Goal: Contribute content: Add original content to the website for others to see

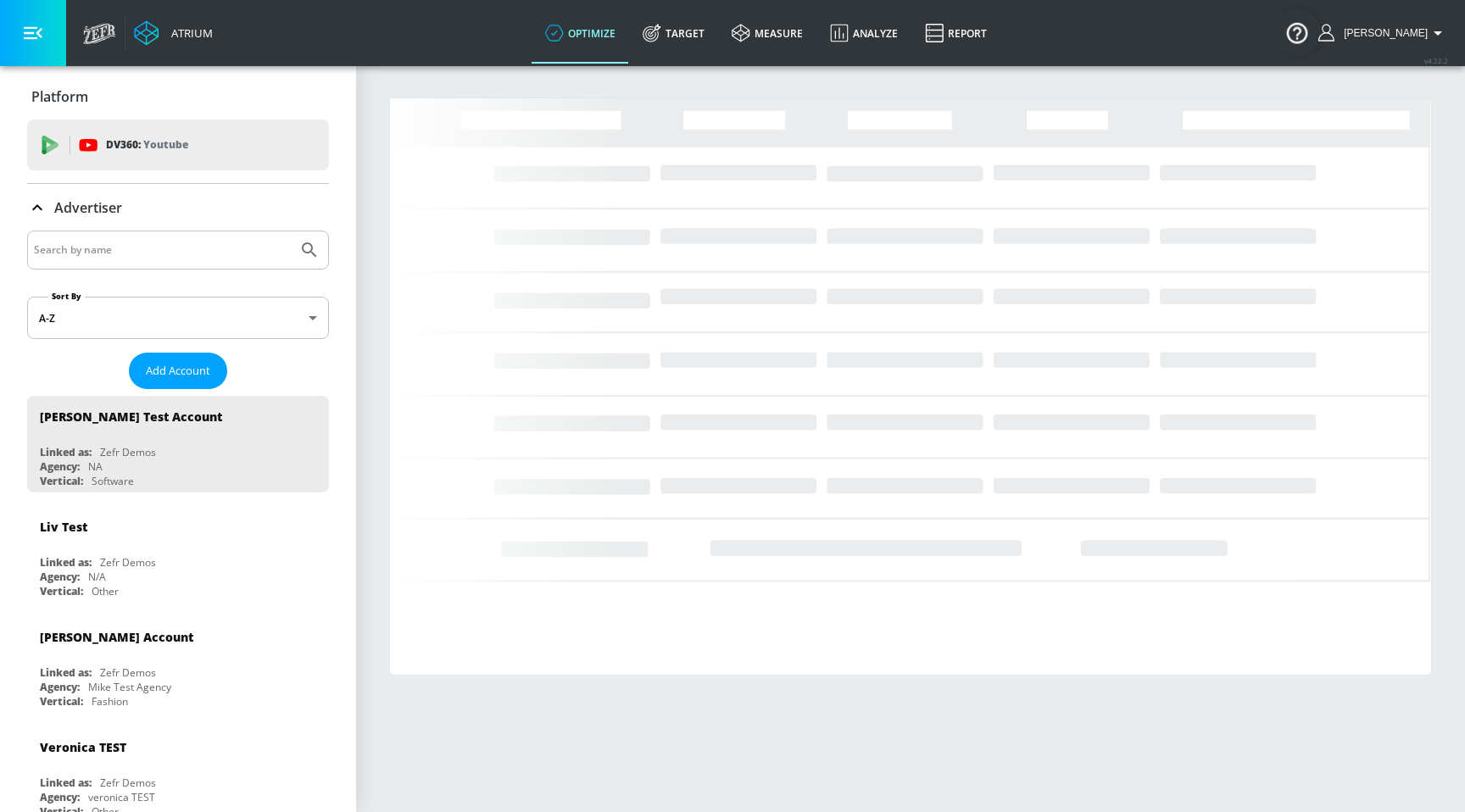
click at [229, 250] on input "Search by name" at bounding box center [162, 250] width 257 height 22
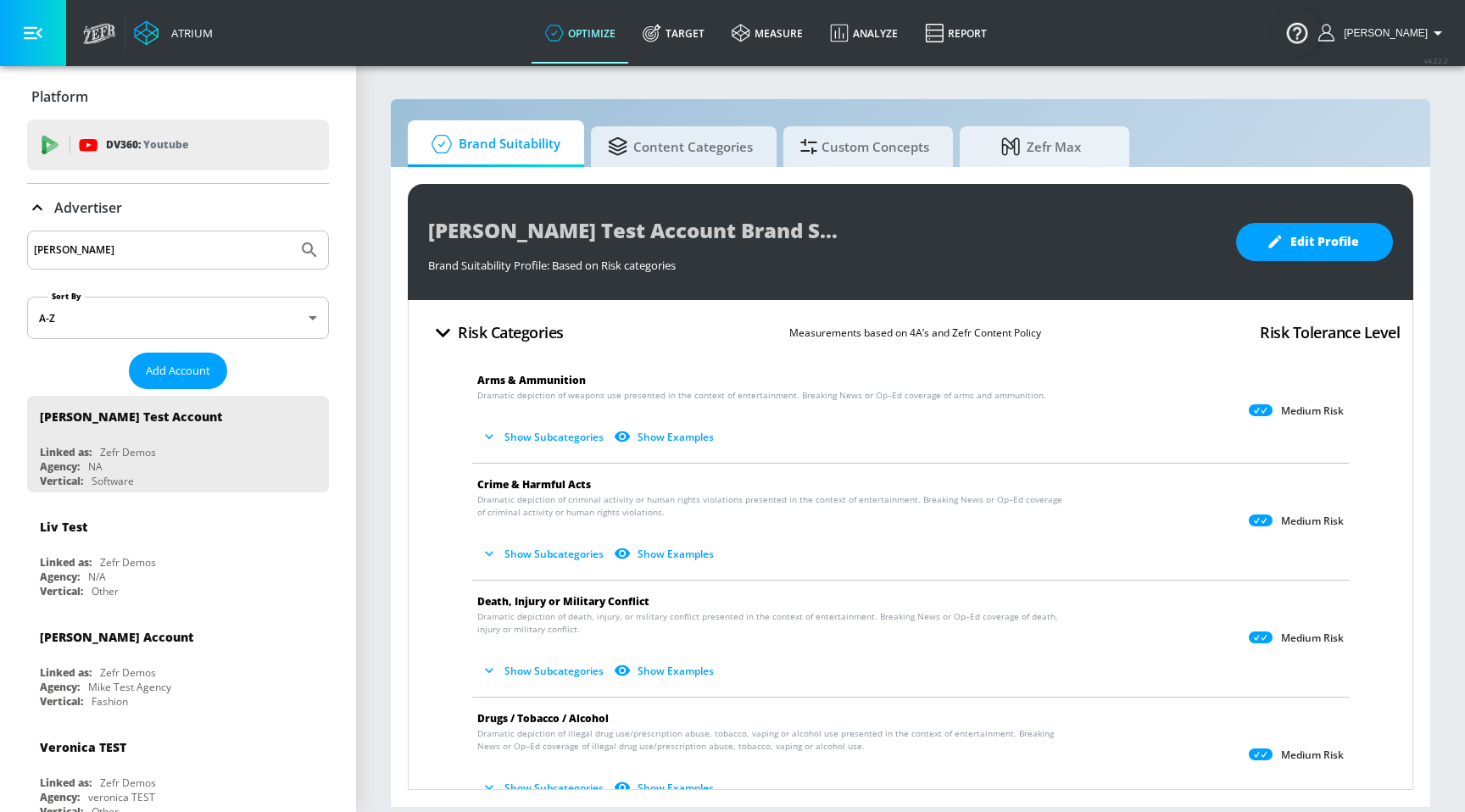
type input "[PERSON_NAME]"
click at [291, 231] on button "Submit Search" at bounding box center [309, 249] width 37 height 37
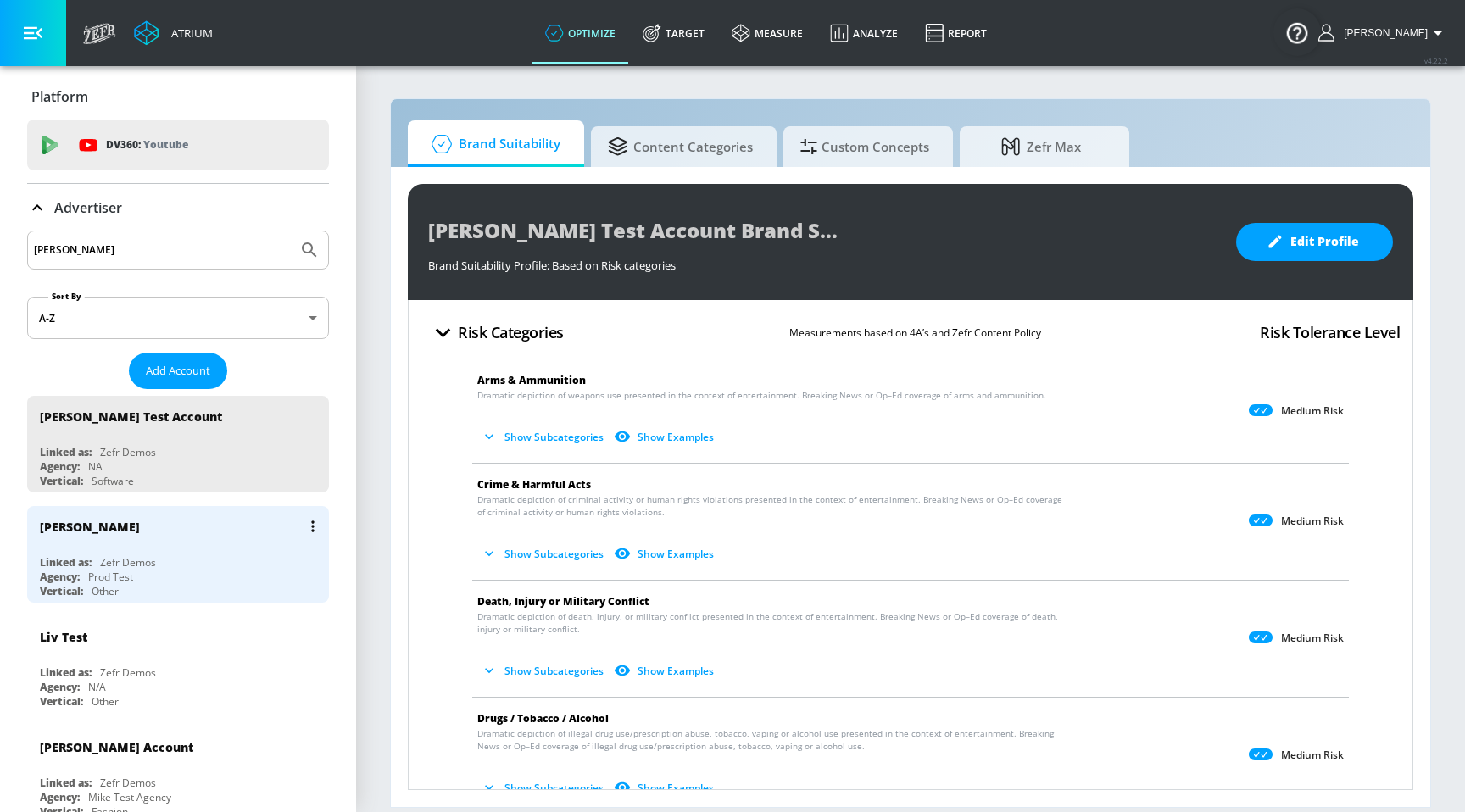
click at [83, 556] on div "Linked as:" at bounding box center [66, 562] width 52 height 14
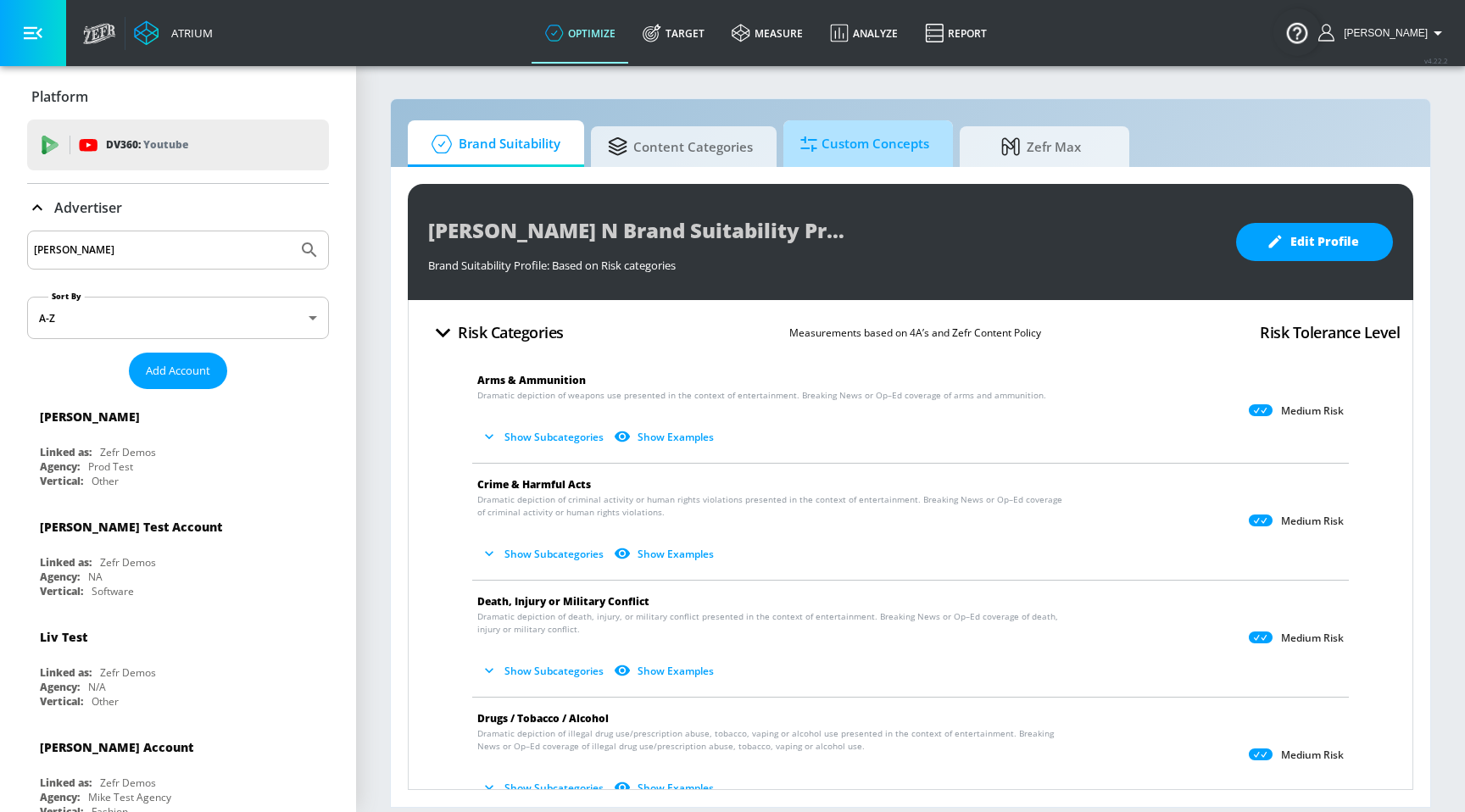
click at [900, 145] on span "Custom Concepts" at bounding box center [864, 143] width 128 height 41
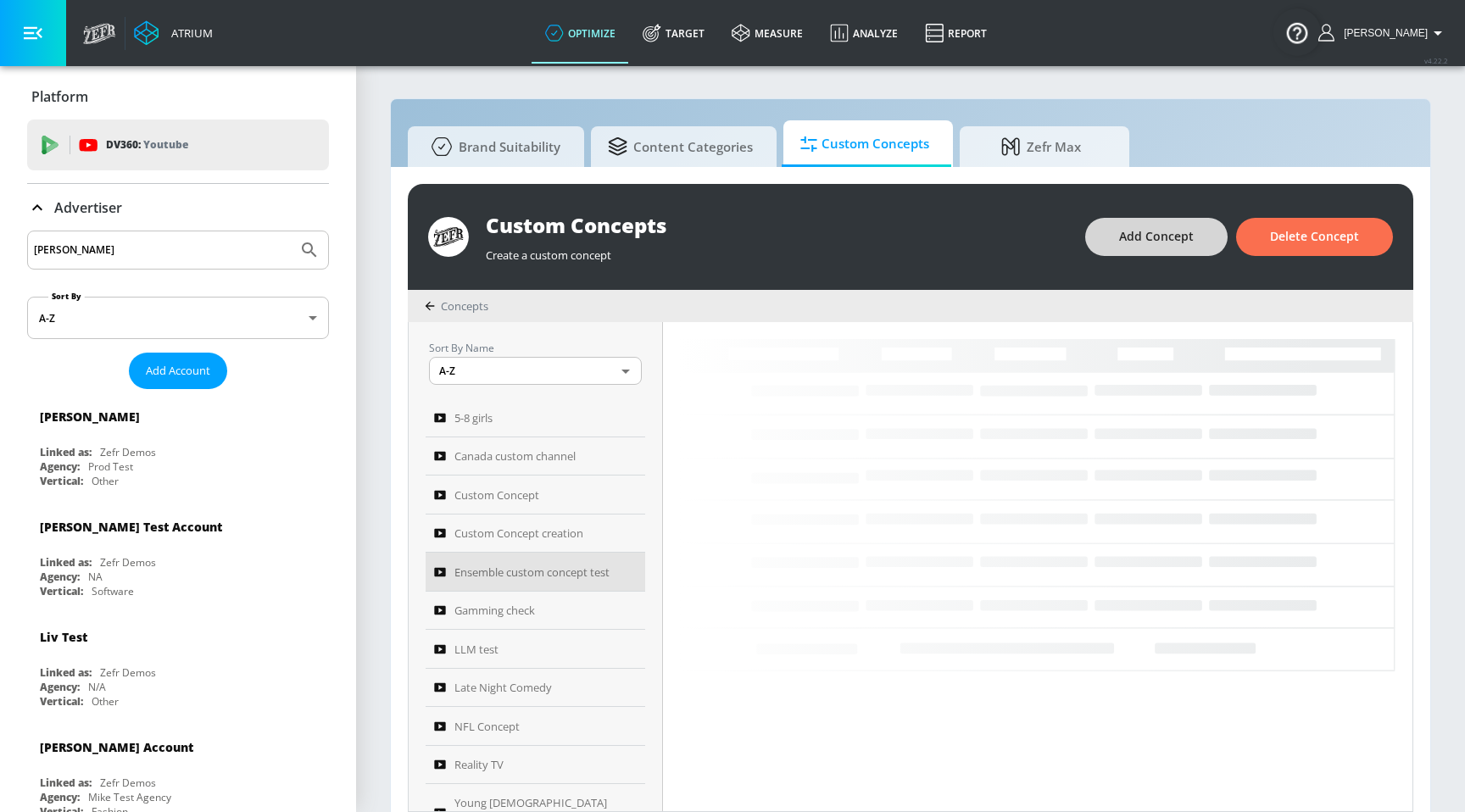
click at [1140, 239] on span "Add Concept" at bounding box center [1155, 236] width 75 height 21
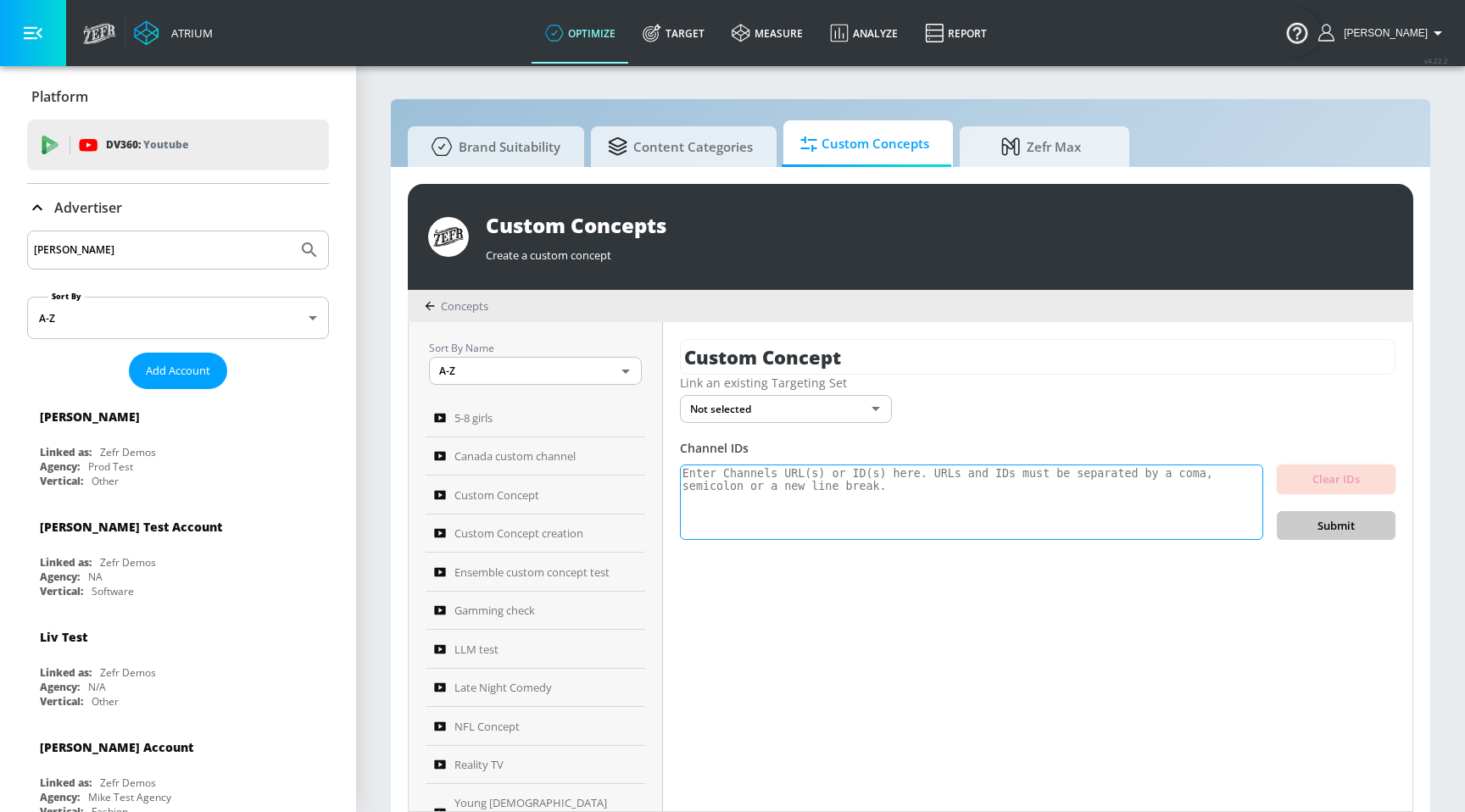
click at [751, 503] on textarea at bounding box center [971, 503] width 583 height 77
click at [802, 350] on input "Custom Concept" at bounding box center [1037, 357] width 716 height 36
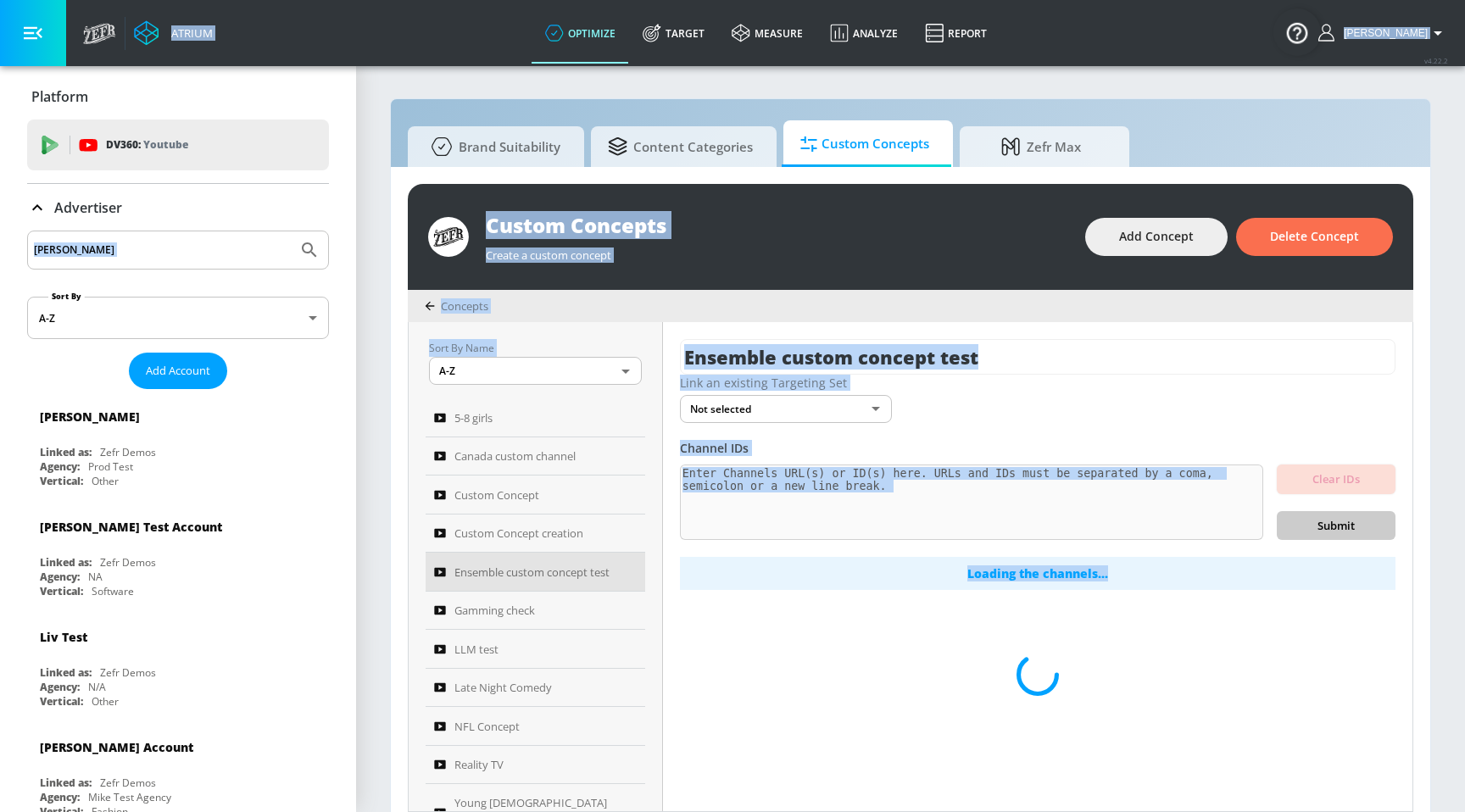
click at [802, 350] on input "Ensemble custom concept test" at bounding box center [1037, 357] width 716 height 36
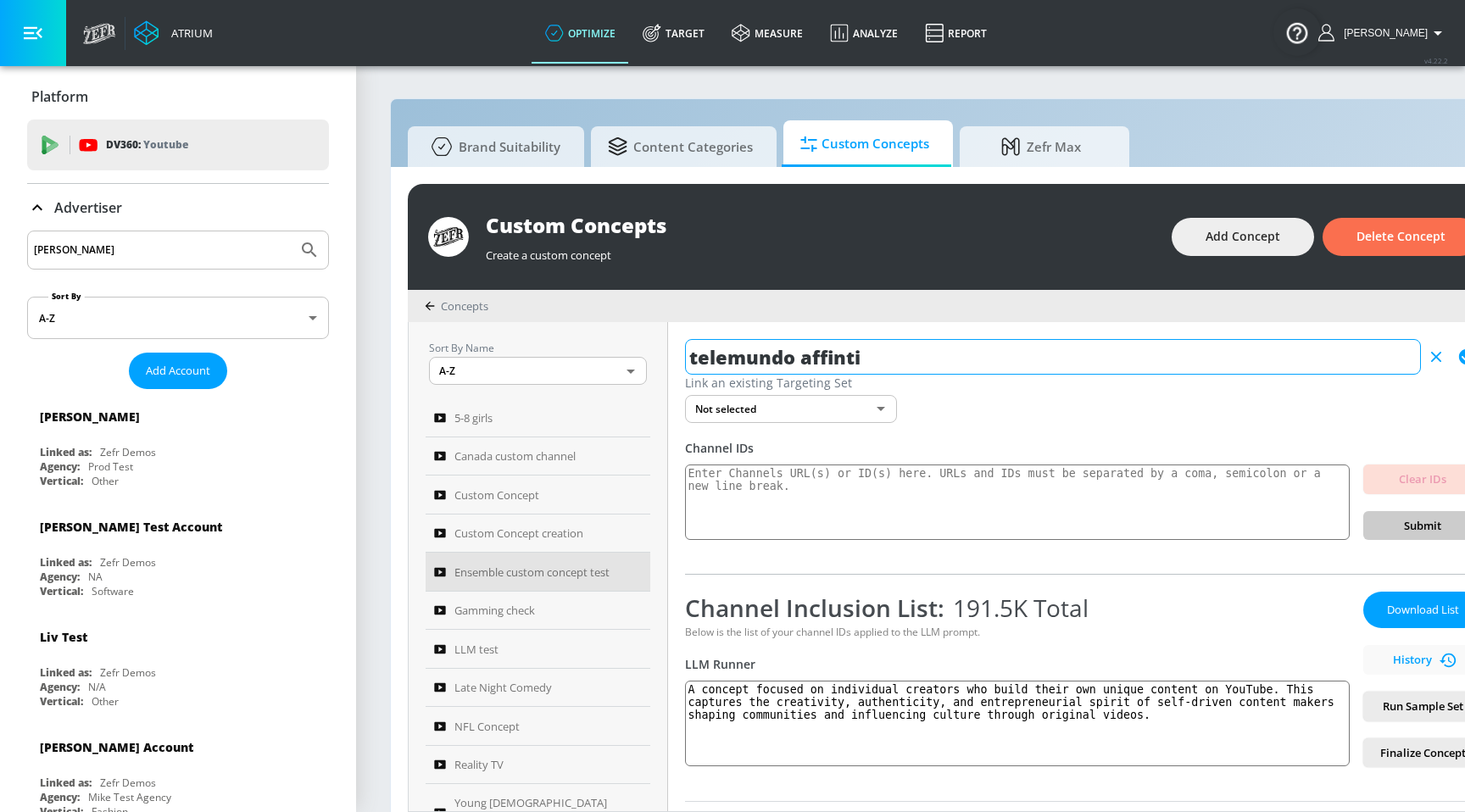
type input "telemundo affintiy"
drag, startPoint x: 883, startPoint y: 366, endPoint x: 650, endPoint y: 358, distance: 233.1
click at [651, 360] on div "Sort By Name A-Z ASC ​ 5-8 girls Canada custom channel Custom Concept Custom Co…" at bounding box center [952, 566] width 1090 height 489
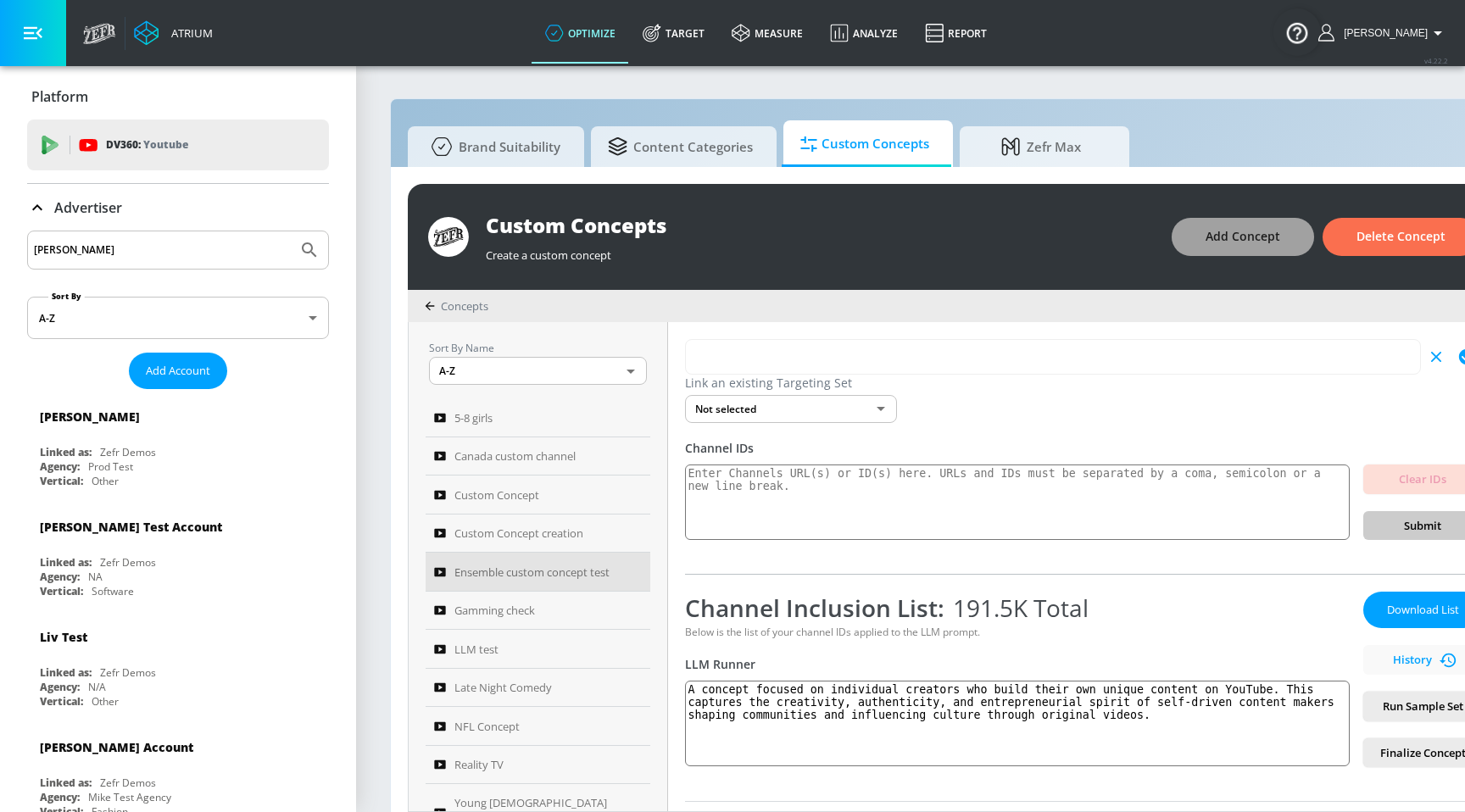
click at [1229, 233] on span "Add Concept" at bounding box center [1242, 236] width 75 height 21
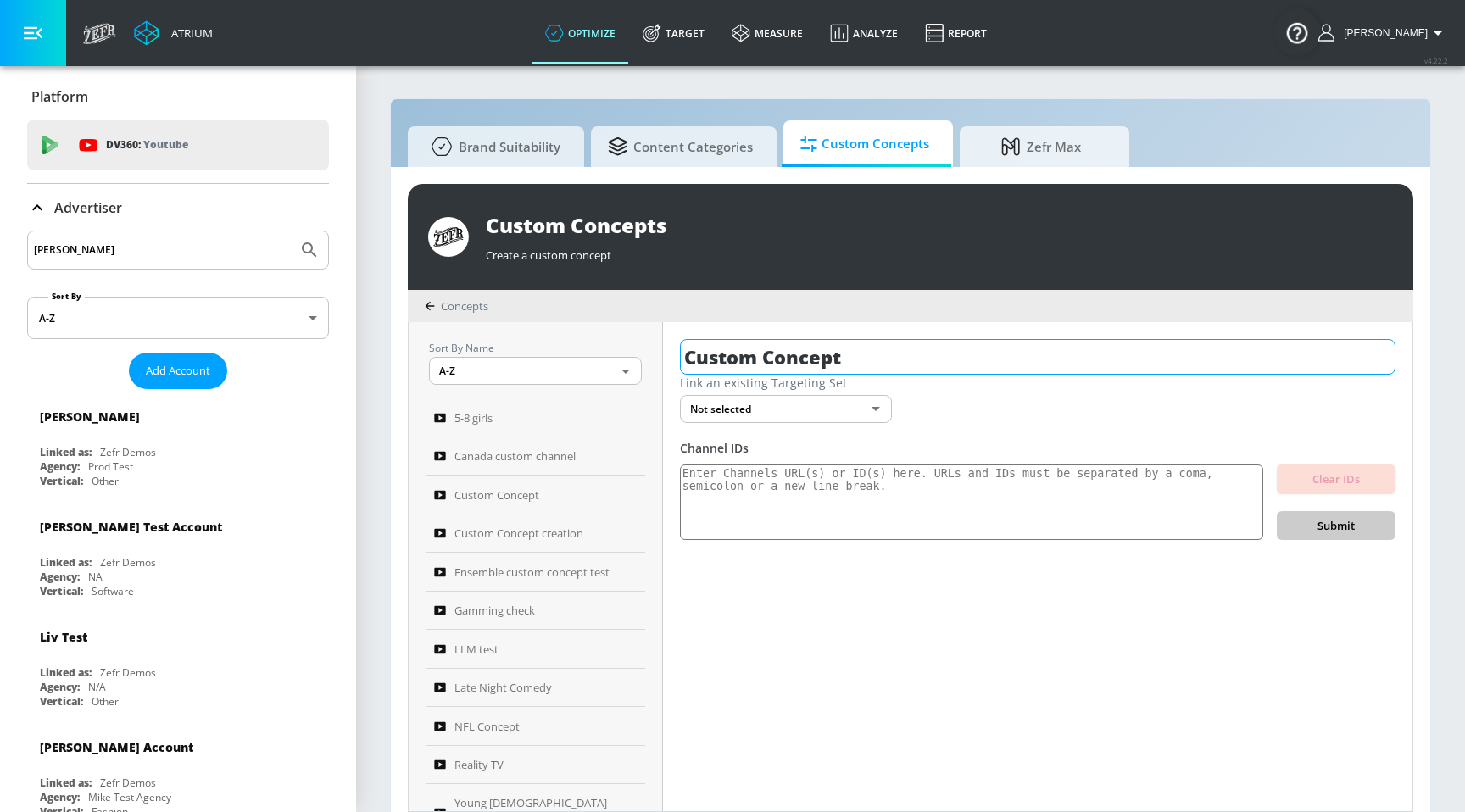
click at [838, 363] on input "Custom Concept" at bounding box center [1037, 357] width 716 height 36
paste input "telemundo affintiy"
click at [759, 365] on input "telemundo affintiy" at bounding box center [1006, 357] width 654 height 36
type input "telemundo affintiy"
click at [736, 478] on textarea at bounding box center [971, 503] width 583 height 77
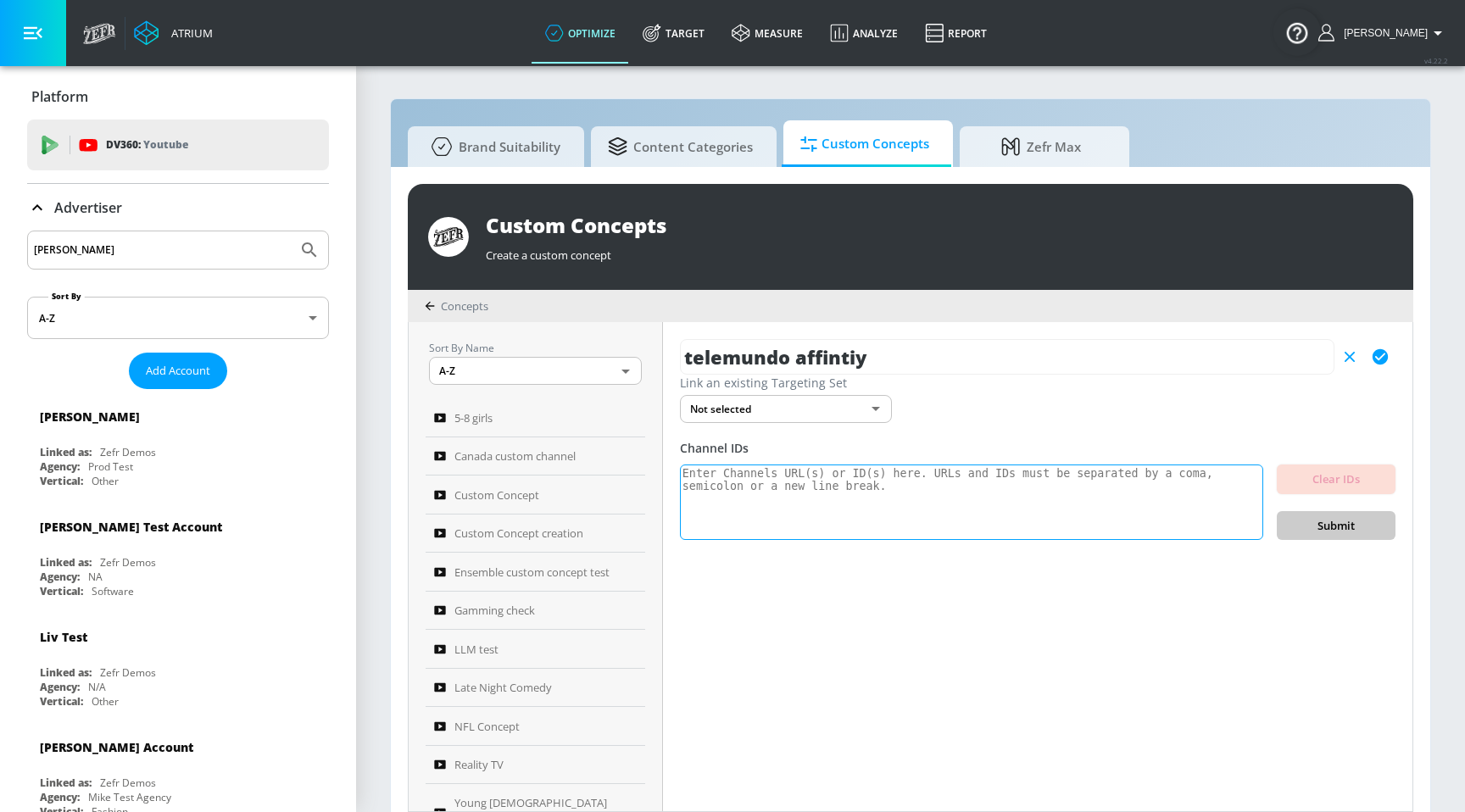
click at [769, 509] on textarea at bounding box center [971, 503] width 583 height 77
paste textarea "[URL][DOMAIN_NAME] [URL][DOMAIN_NAME] [URL][DOMAIN_NAME] [URL][DOMAIN_NAME] [UR…"
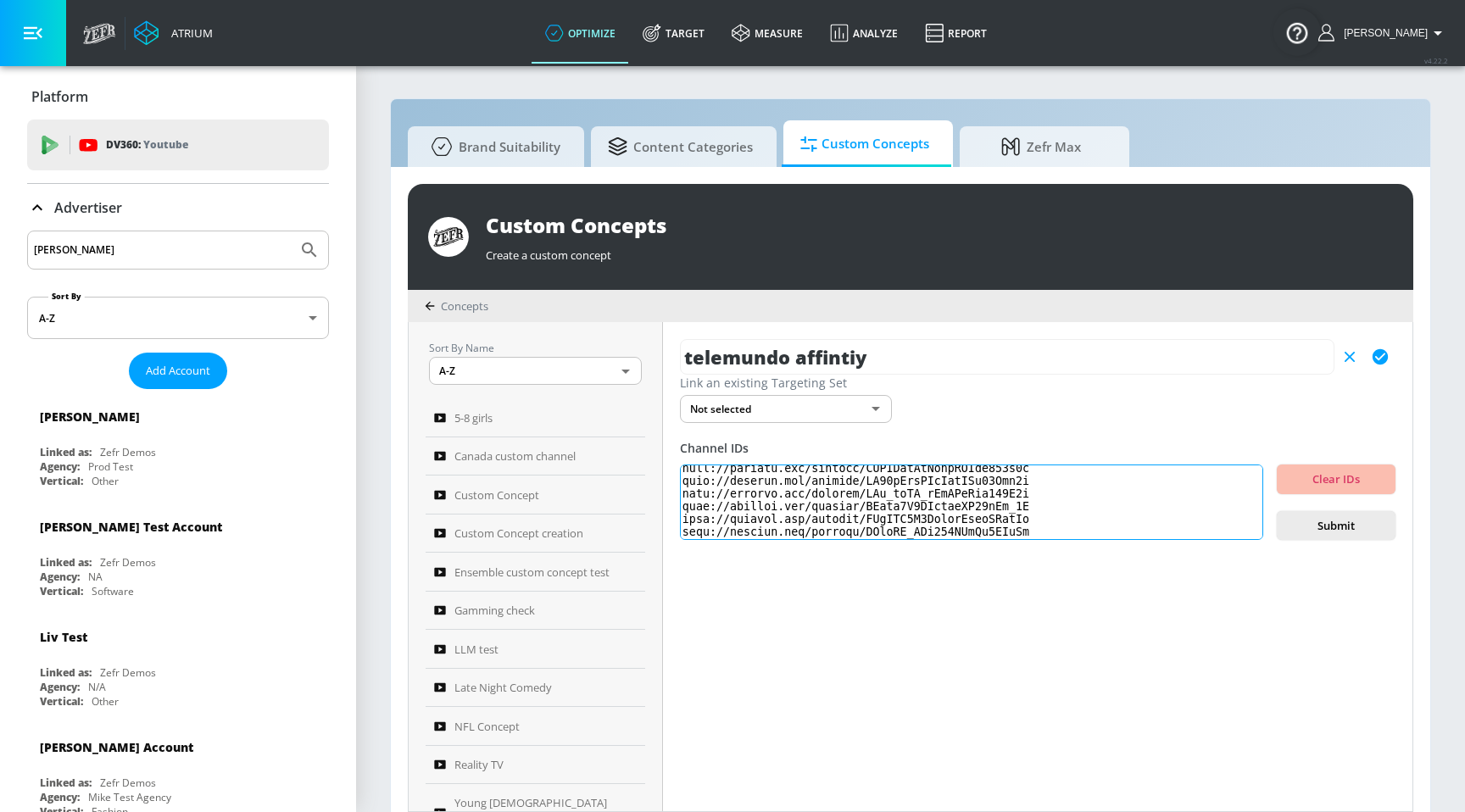
scroll to position [310189, 0]
type textarea "[URL][DOMAIN_NAME] [URL][DOMAIN_NAME] [URL][DOMAIN_NAME] [URL][DOMAIN_NAME] [UR…"
click at [1305, 520] on span "Submit" at bounding box center [1336, 526] width 92 height 20
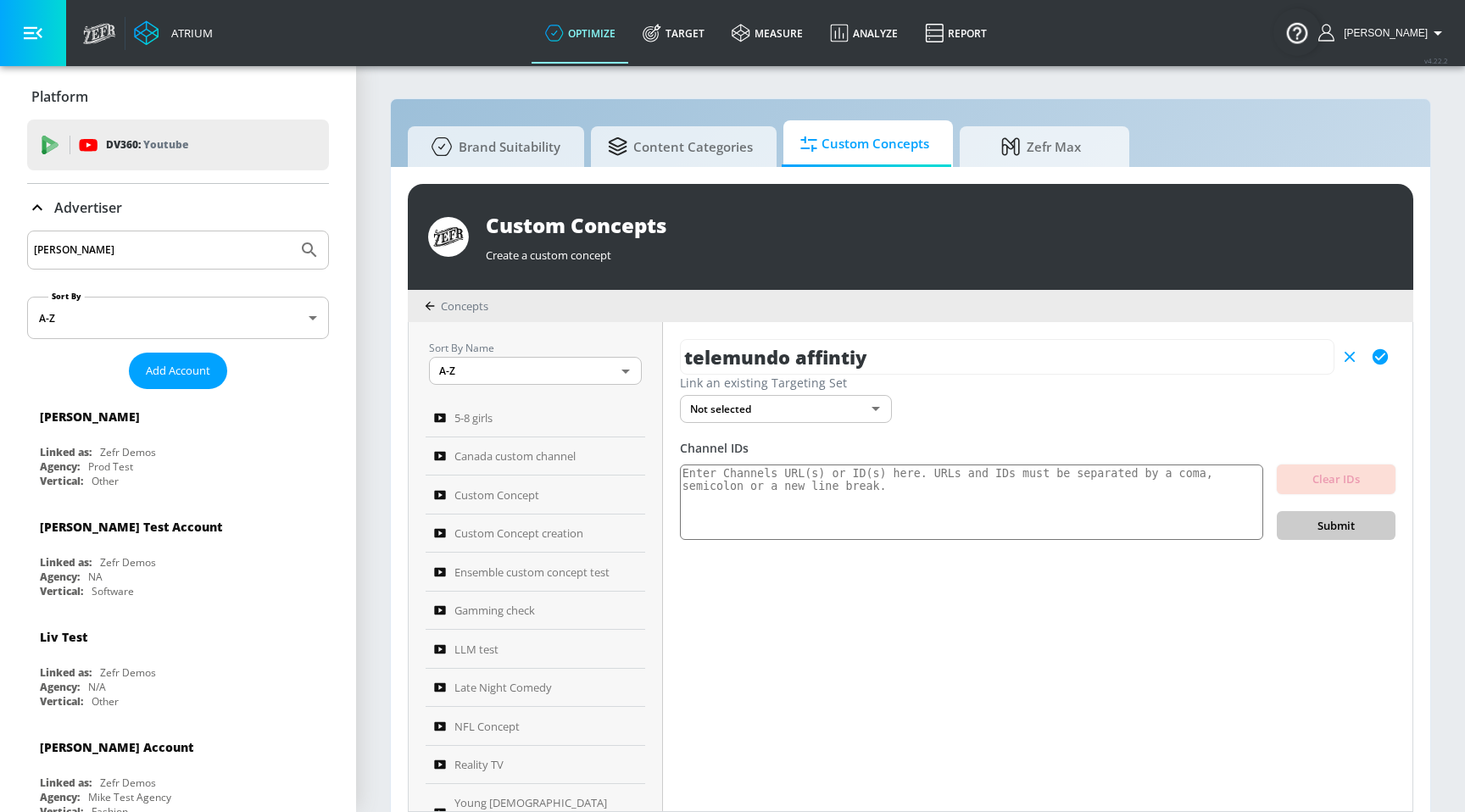
scroll to position [0, 0]
